Goal: Use online tool/utility: Utilize a website feature to perform a specific function

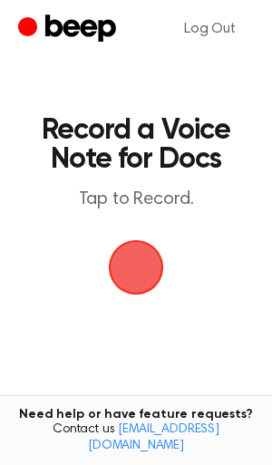
click at [130, 271] on span "button" at bounding box center [136, 267] width 51 height 51
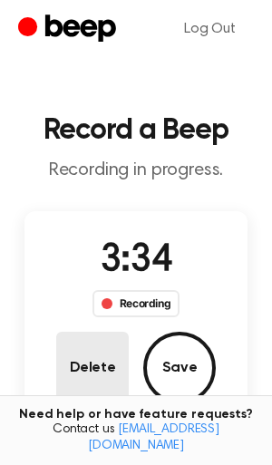
click at [96, 375] on button "Delete" at bounding box center [92, 368] width 72 height 72
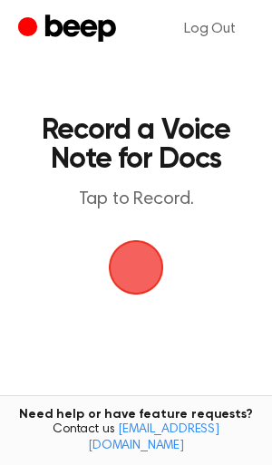
click at [135, 263] on span "button" at bounding box center [136, 267] width 51 height 51
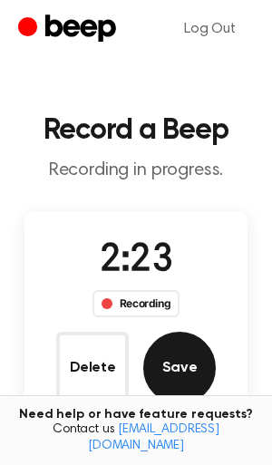
click at [178, 363] on button "Save" at bounding box center [179, 368] width 72 height 72
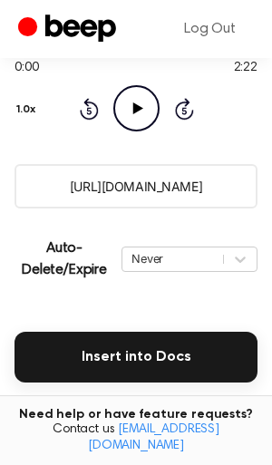
scroll to position [498, 0]
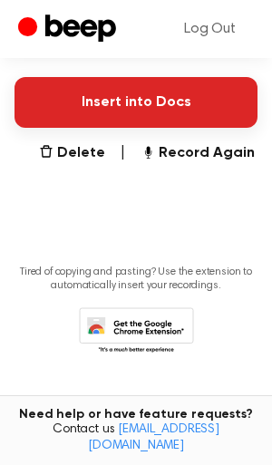
click at [143, 111] on button "Insert into Docs" at bounding box center [135, 102] width 243 height 51
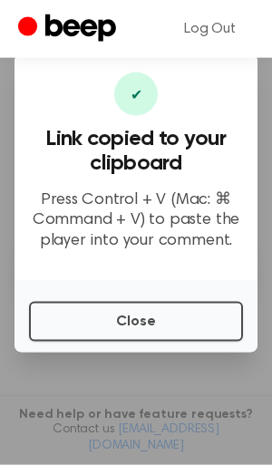
scroll to position [243, 0]
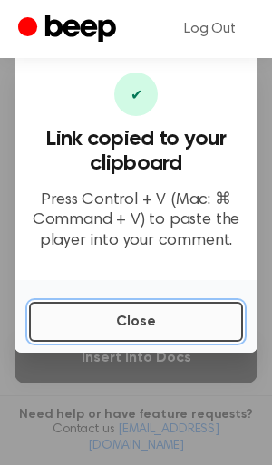
click at [127, 320] on button "Close" at bounding box center [136, 322] width 214 height 40
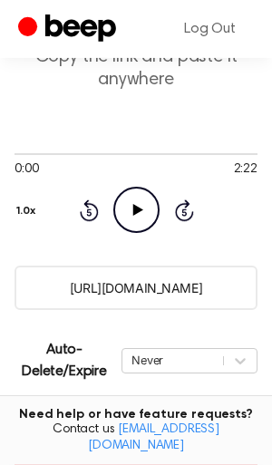
scroll to position [255, 0]
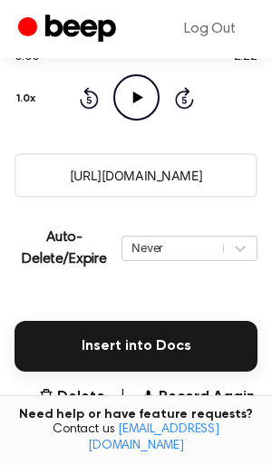
click at [133, 93] on icon at bounding box center [137, 98] width 10 height 12
click at [132, 96] on icon at bounding box center [136, 98] width 8 height 12
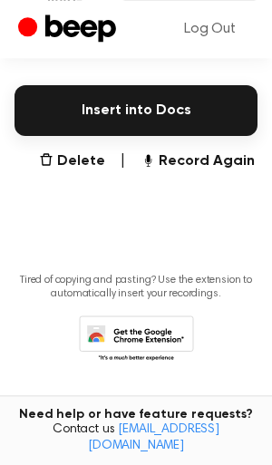
scroll to position [498, 0]
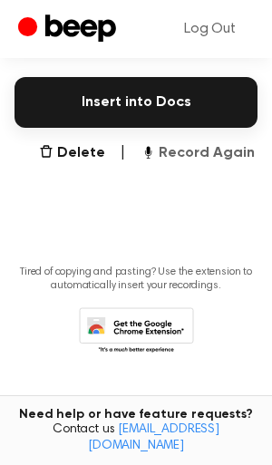
click at [195, 150] on button "Record Again" at bounding box center [197, 153] width 114 height 22
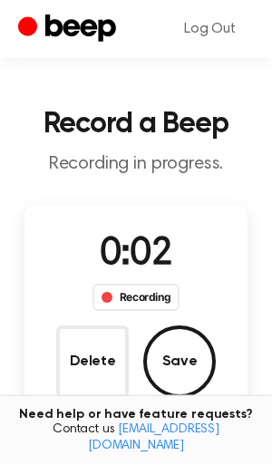
scroll to position [0, 0]
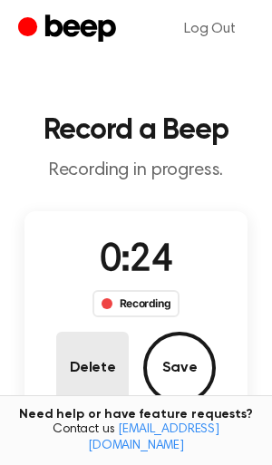
click at [63, 380] on button "Delete" at bounding box center [92, 368] width 72 height 72
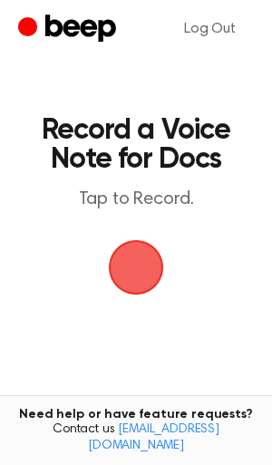
click at [145, 274] on span "button" at bounding box center [136, 267] width 51 height 51
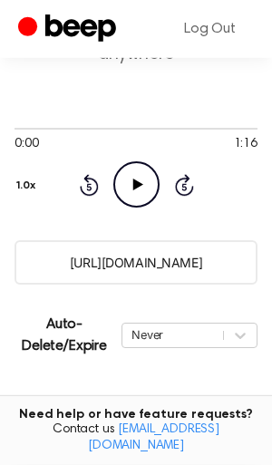
scroll to position [498, 0]
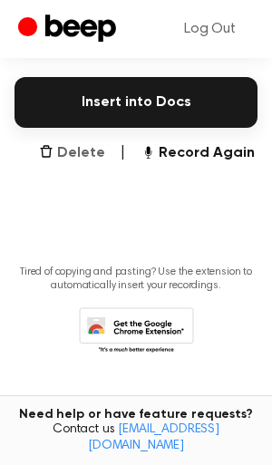
click at [99, 158] on button "Delete" at bounding box center [72, 153] width 66 height 22
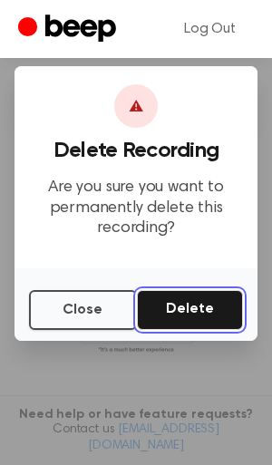
click at [165, 310] on button "Delete" at bounding box center [190, 310] width 106 height 40
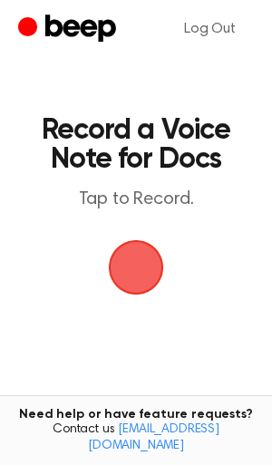
click at [150, 266] on span "button" at bounding box center [135, 267] width 101 height 101
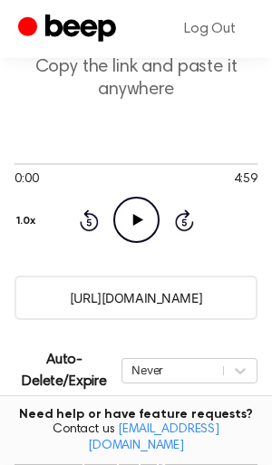
scroll to position [255, 0]
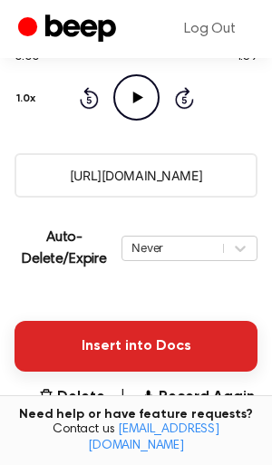
click at [140, 339] on button "Insert into Docs" at bounding box center [135, 346] width 243 height 51
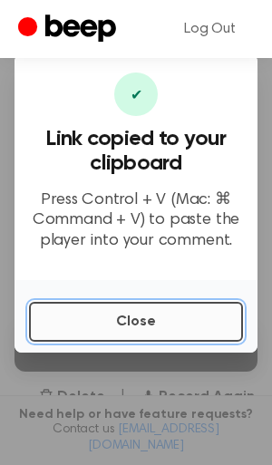
click at [132, 318] on button "Close" at bounding box center [136, 322] width 214 height 40
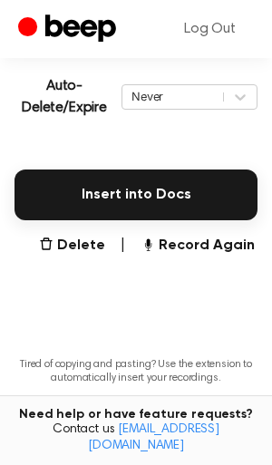
scroll to position [498, 0]
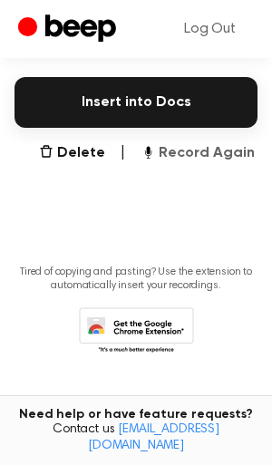
click at [198, 142] on button "Record Again" at bounding box center [197, 153] width 114 height 22
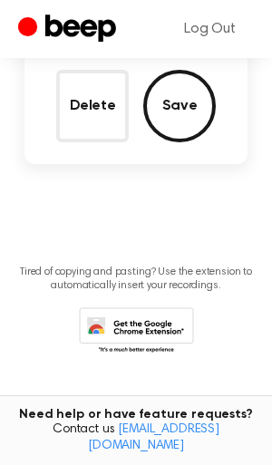
scroll to position [6, 0]
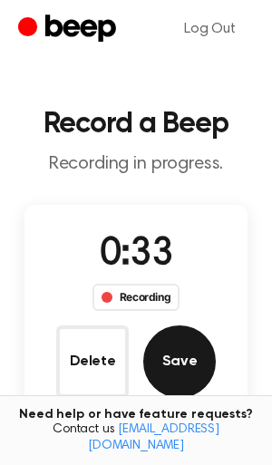
click at [172, 346] on button "Save" at bounding box center [179, 361] width 72 height 72
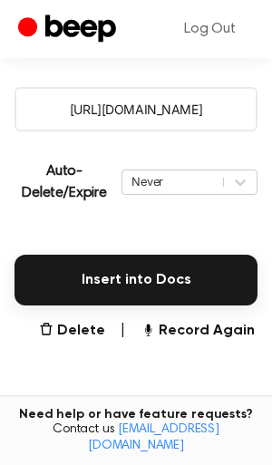
scroll to position [407, 0]
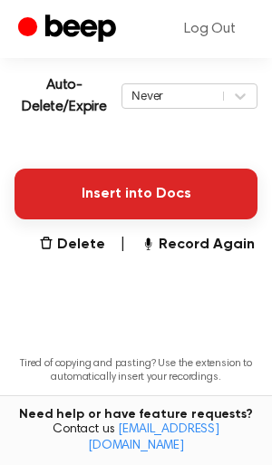
click at [147, 194] on button "Insert into Docs" at bounding box center [135, 194] width 243 height 51
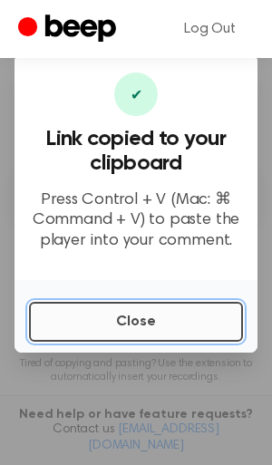
click at [132, 323] on button "Close" at bounding box center [136, 322] width 214 height 40
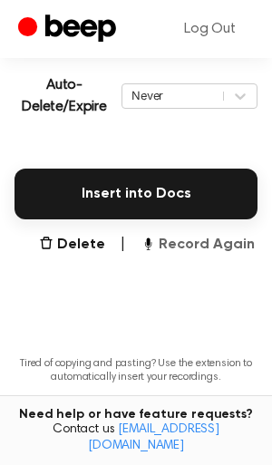
click at [211, 248] on button "Record Again" at bounding box center [197, 245] width 114 height 22
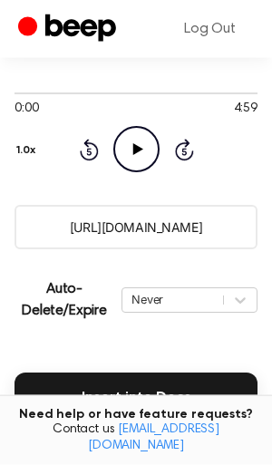
scroll to position [498, 0]
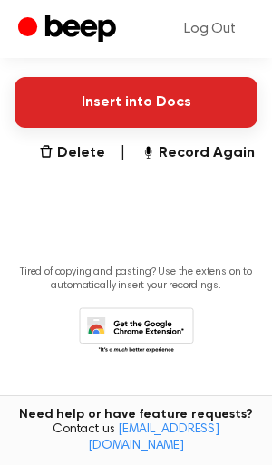
click at [160, 100] on button "Insert into Docs" at bounding box center [135, 102] width 243 height 51
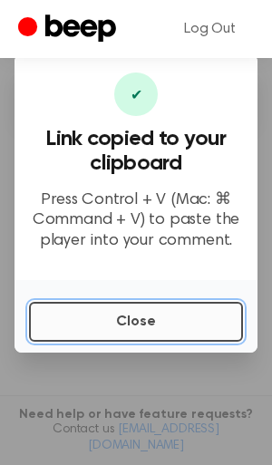
click at [140, 314] on button "Close" at bounding box center [136, 322] width 214 height 40
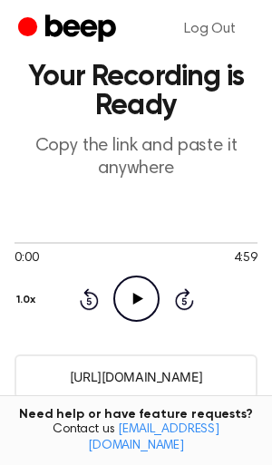
scroll to position [0, 0]
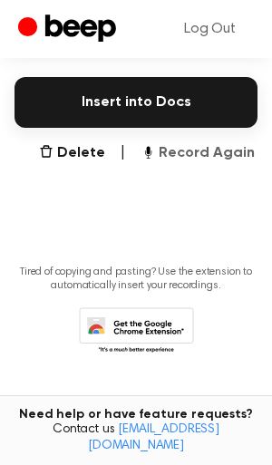
click at [179, 153] on button "Record Again" at bounding box center [197, 153] width 114 height 22
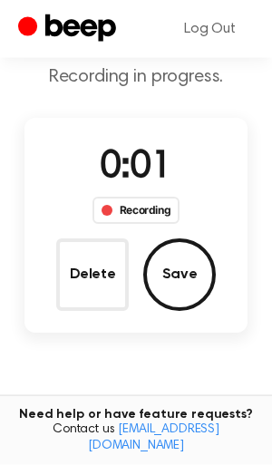
scroll to position [6, 0]
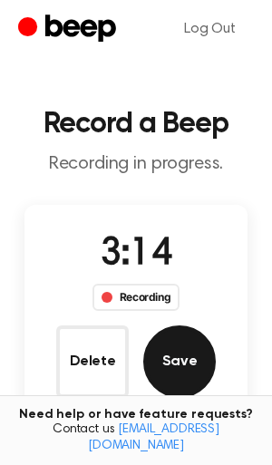
click at [191, 353] on button "Save" at bounding box center [179, 361] width 72 height 72
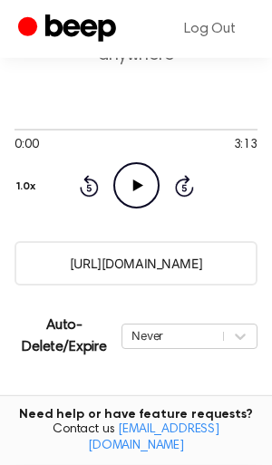
scroll to position [255, 0]
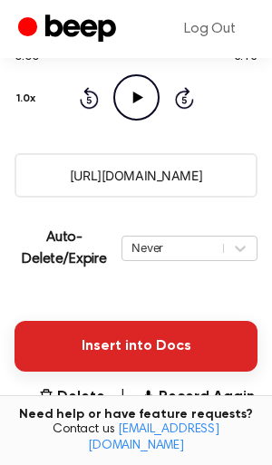
click at [147, 355] on button "Insert into Docs" at bounding box center [135, 346] width 243 height 51
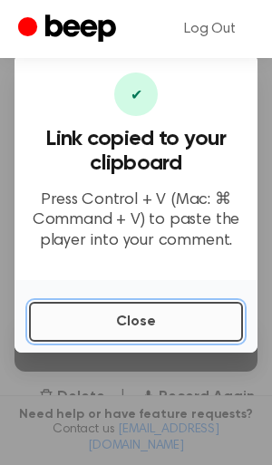
click at [144, 317] on button "Close" at bounding box center [136, 322] width 214 height 40
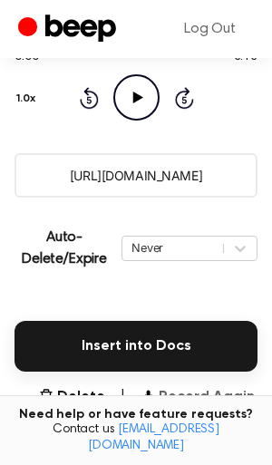
click at [189, 396] on button "Record Again" at bounding box center [197, 397] width 114 height 22
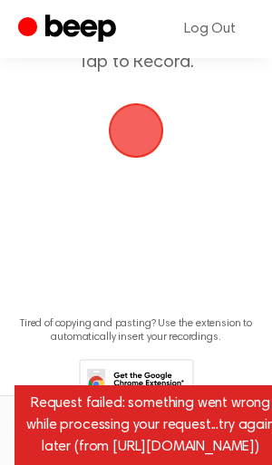
scroll to position [189, 0]
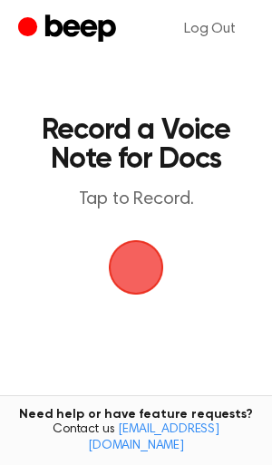
click at [135, 257] on span "button" at bounding box center [136, 267] width 51 height 51
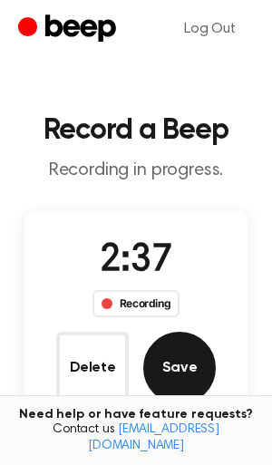
click at [191, 372] on button "Save" at bounding box center [179, 368] width 72 height 72
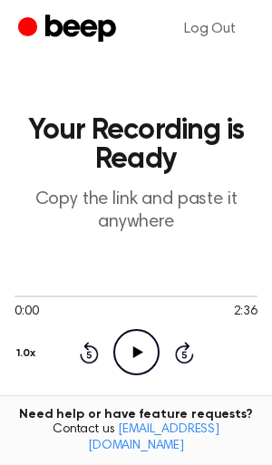
click at [137, 353] on icon at bounding box center [137, 352] width 10 height 12
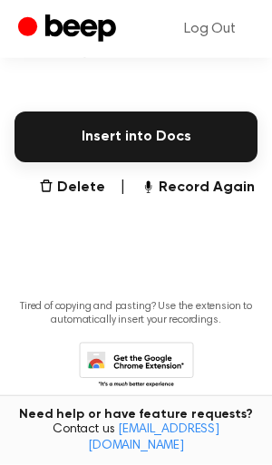
scroll to position [498, 0]
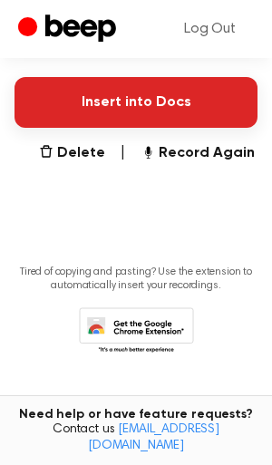
click at [140, 103] on button "Insert into Docs" at bounding box center [135, 102] width 243 height 51
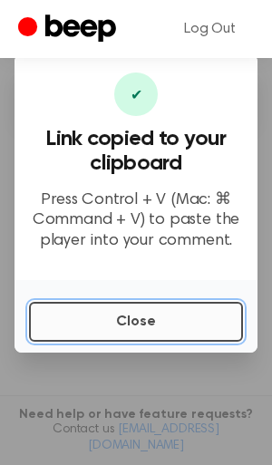
click at [154, 329] on button "Close" at bounding box center [136, 322] width 214 height 40
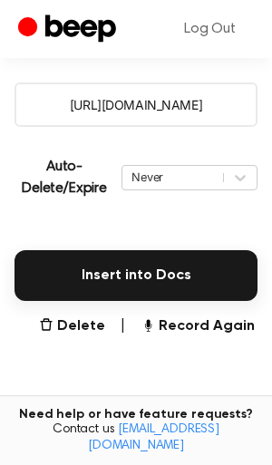
scroll to position [243, 0]
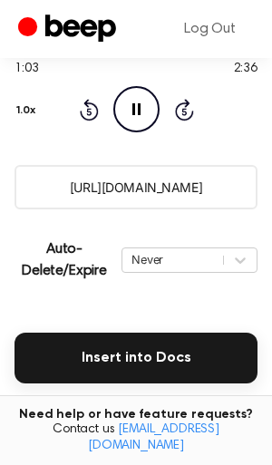
click at [136, 92] on icon "Pause Audio" at bounding box center [136, 109] width 46 height 46
